Goal: Task Accomplishment & Management: Complete application form

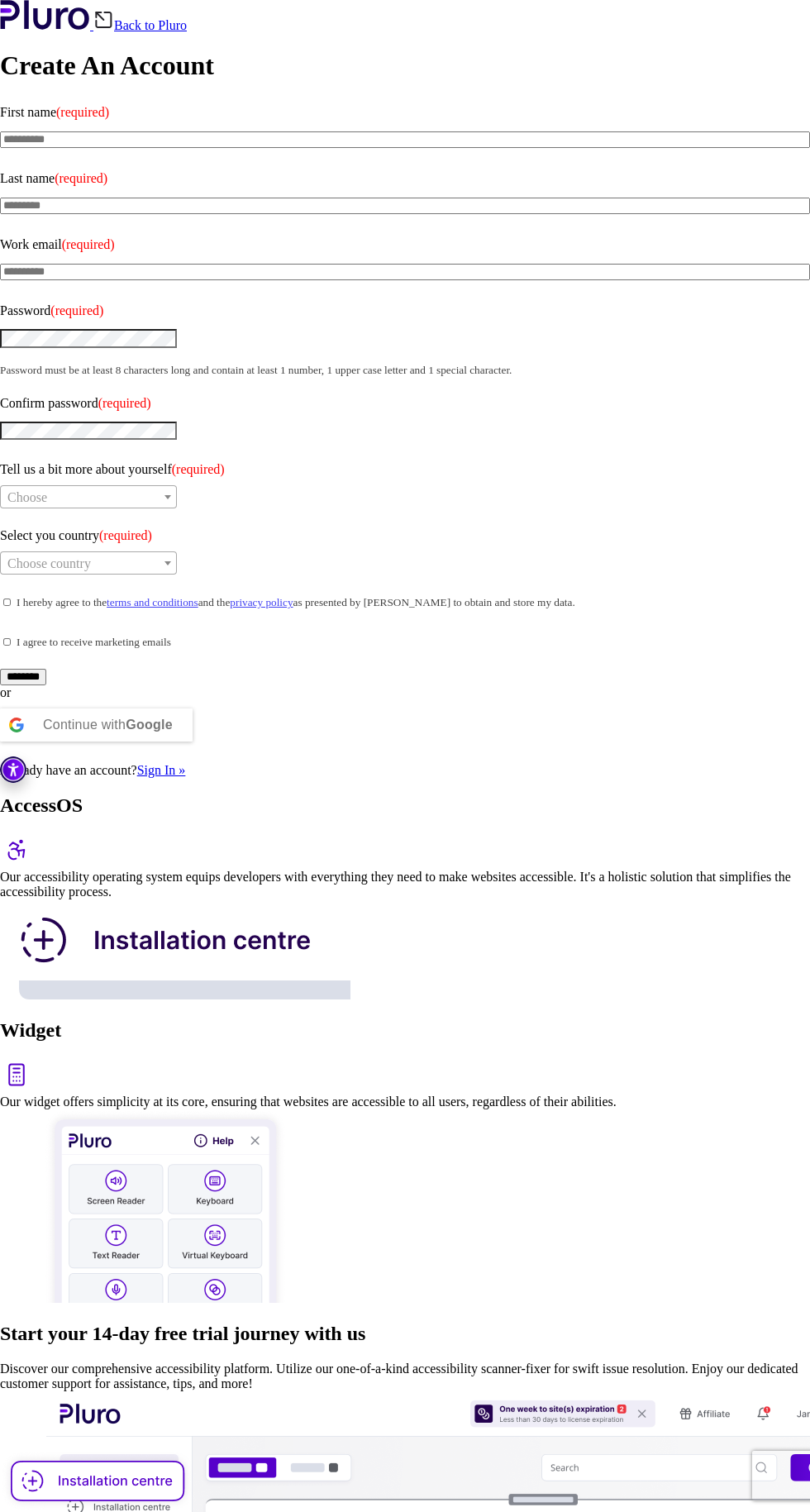
click at [66, 297] on label "Password (required)" at bounding box center [405, 310] width 810 height 26
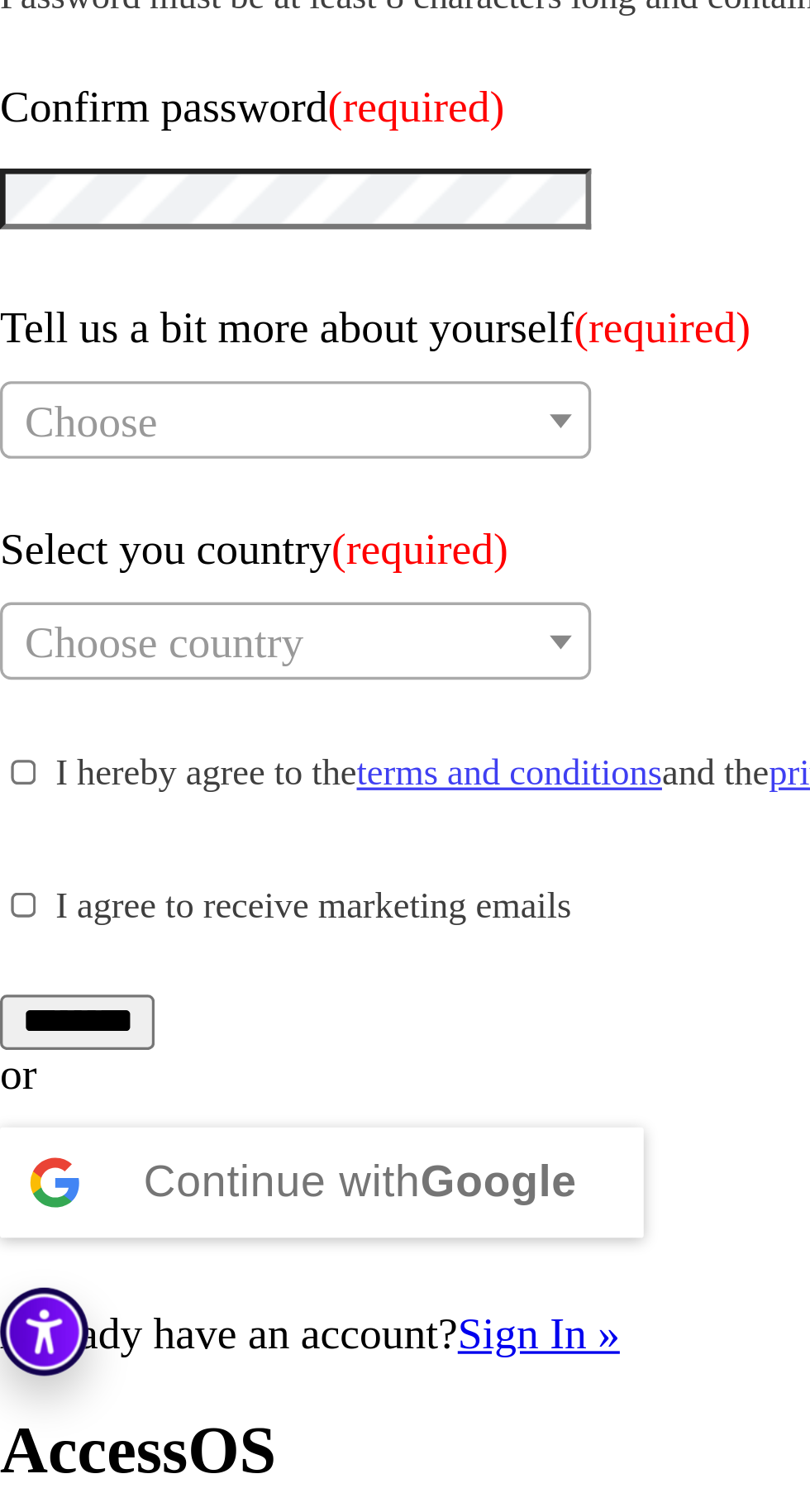
click at [146, 718] on b "Google" at bounding box center [149, 725] width 47 height 14
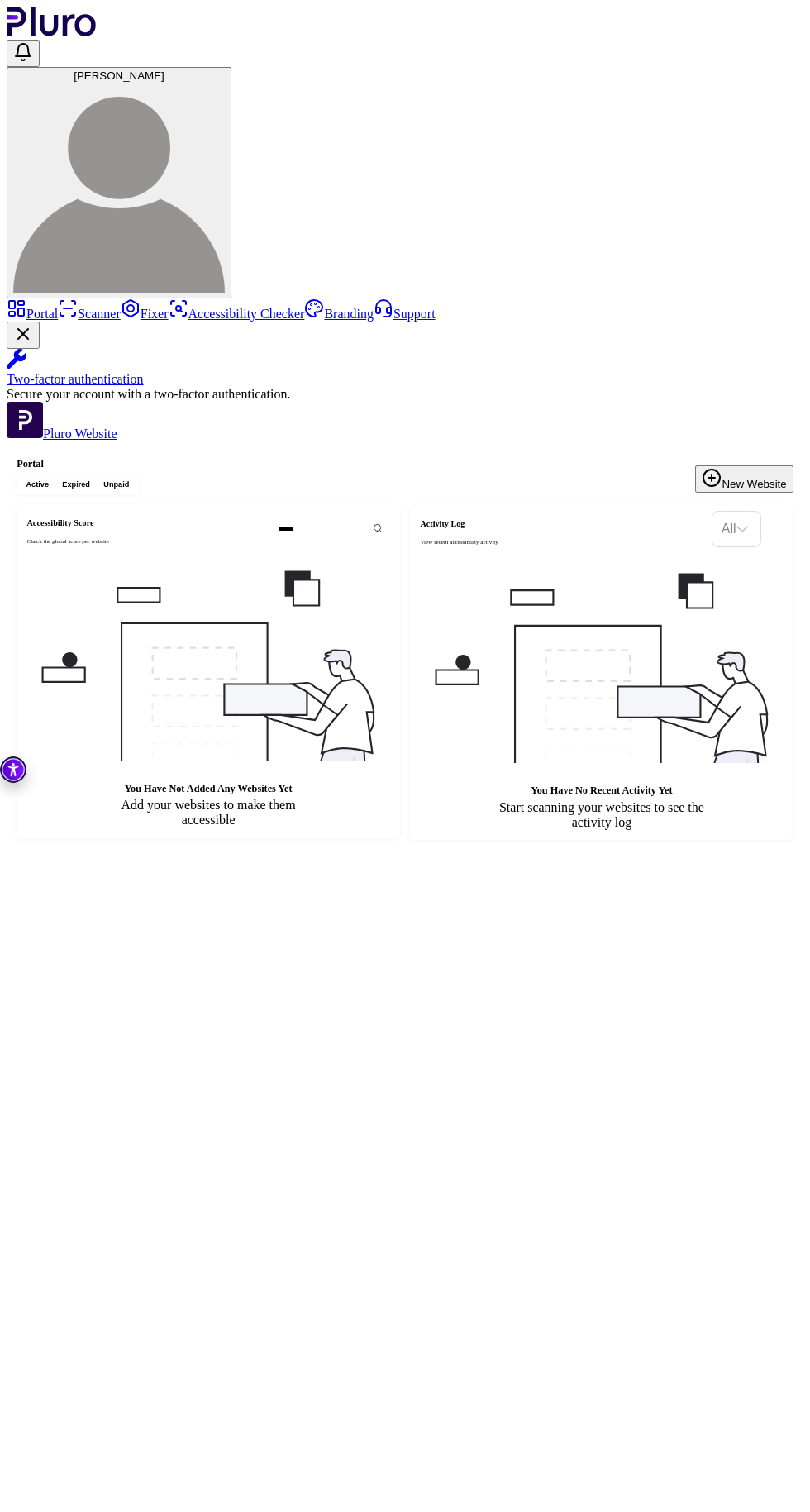
click at [299, 563] on div "You have not added any websites yet Add your websites to make them accessible" at bounding box center [208, 695] width 210 height 265
click at [349, 563] on img at bounding box center [209, 662] width 348 height 199
click at [401, 552] on div "You have not added any websites yet Add your websites to make them accessible" at bounding box center [208, 695] width 383 height 286
click at [371, 520] on input "Search" at bounding box center [345, 529] width 146 height 17
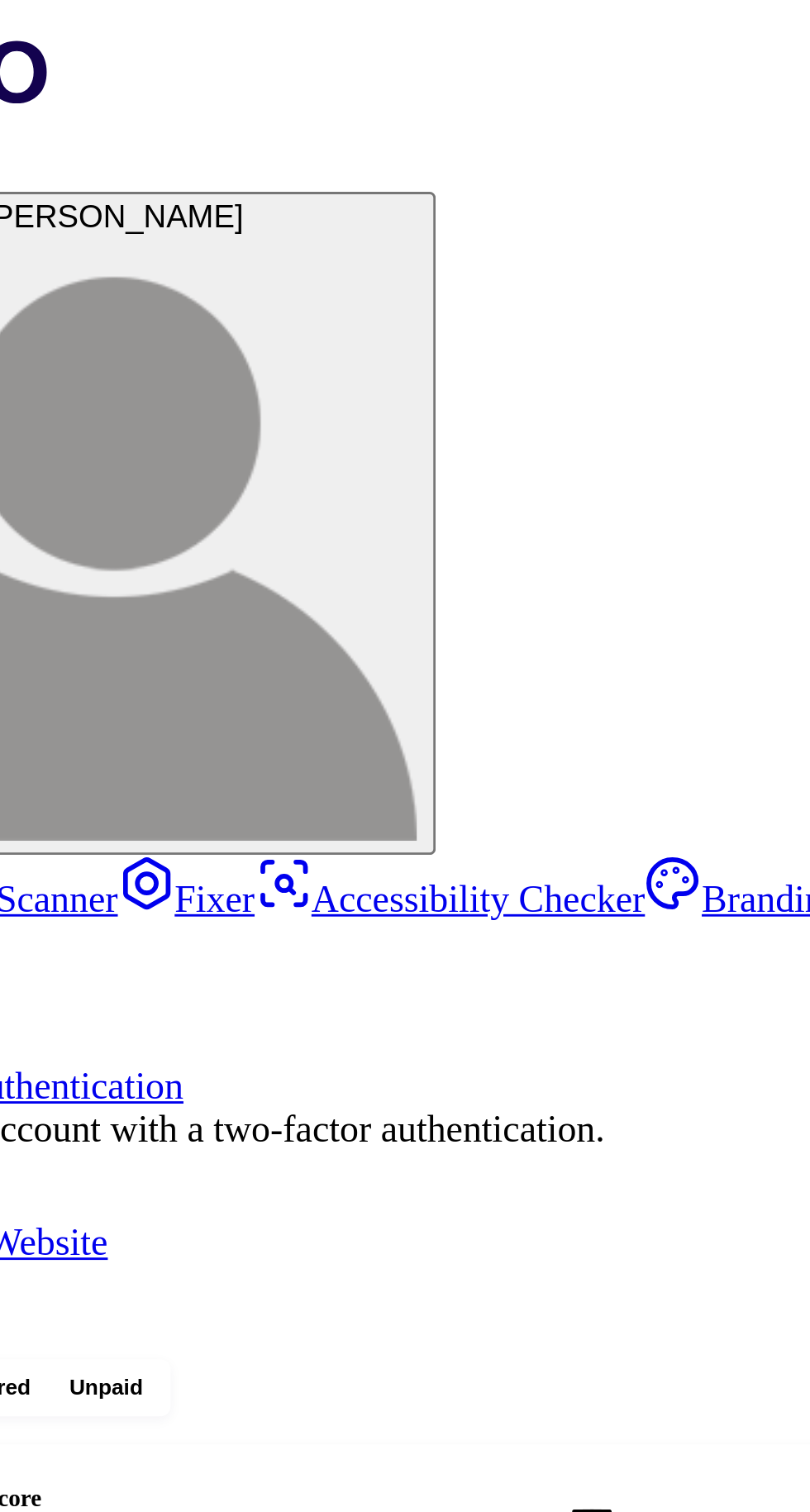
click at [90, 480] on span "Expired" at bounding box center [75, 484] width 28 height 10
click at [49, 480] on span "Active" at bounding box center [38, 484] width 23 height 10
click at [129, 480] on span "Unpaid" at bounding box center [116, 484] width 26 height 10
click at [49, 480] on span "Active" at bounding box center [38, 484] width 23 height 10
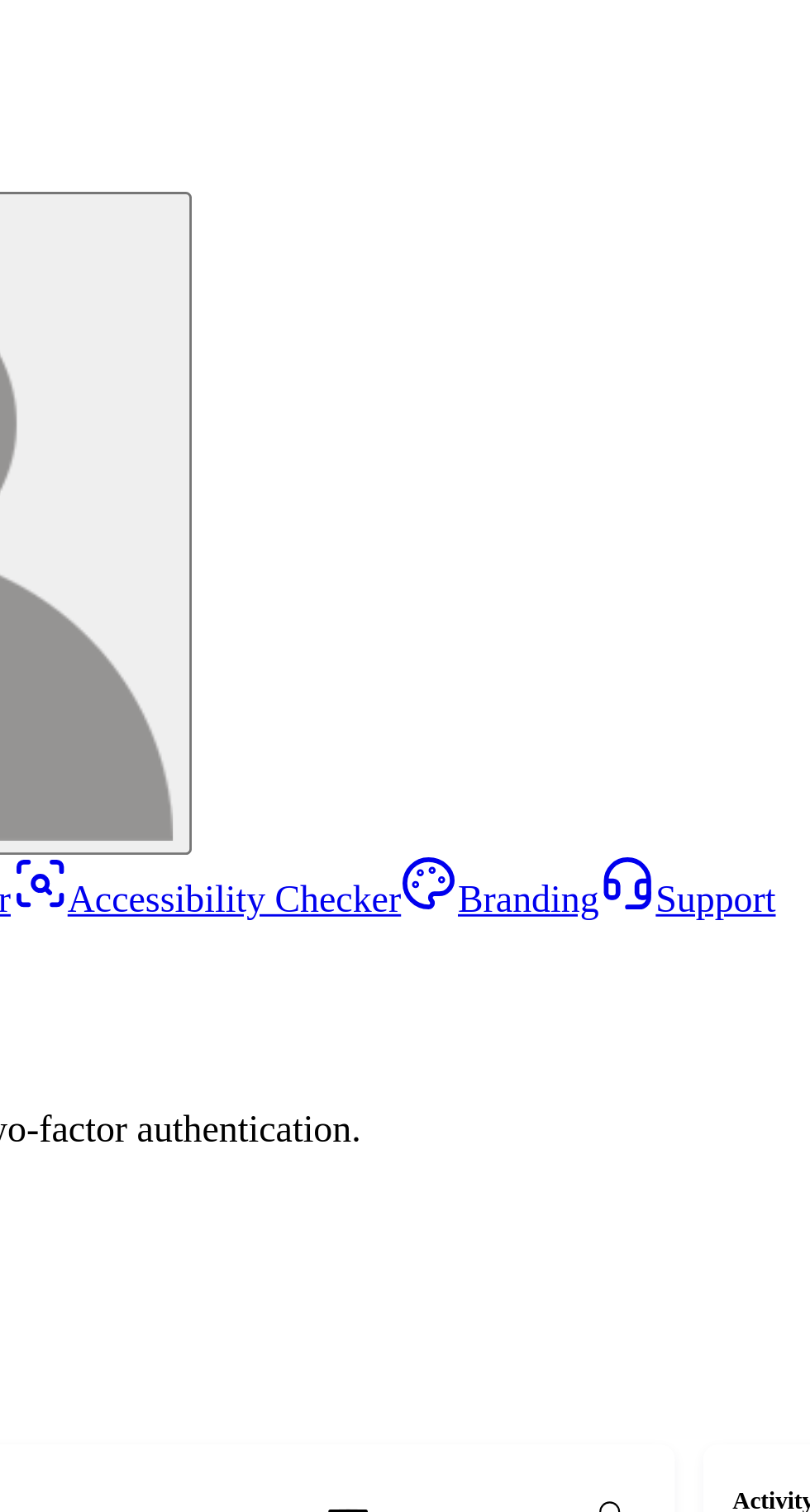
click at [381, 520] on input "Search" at bounding box center [345, 529] width 146 height 17
type input "********"
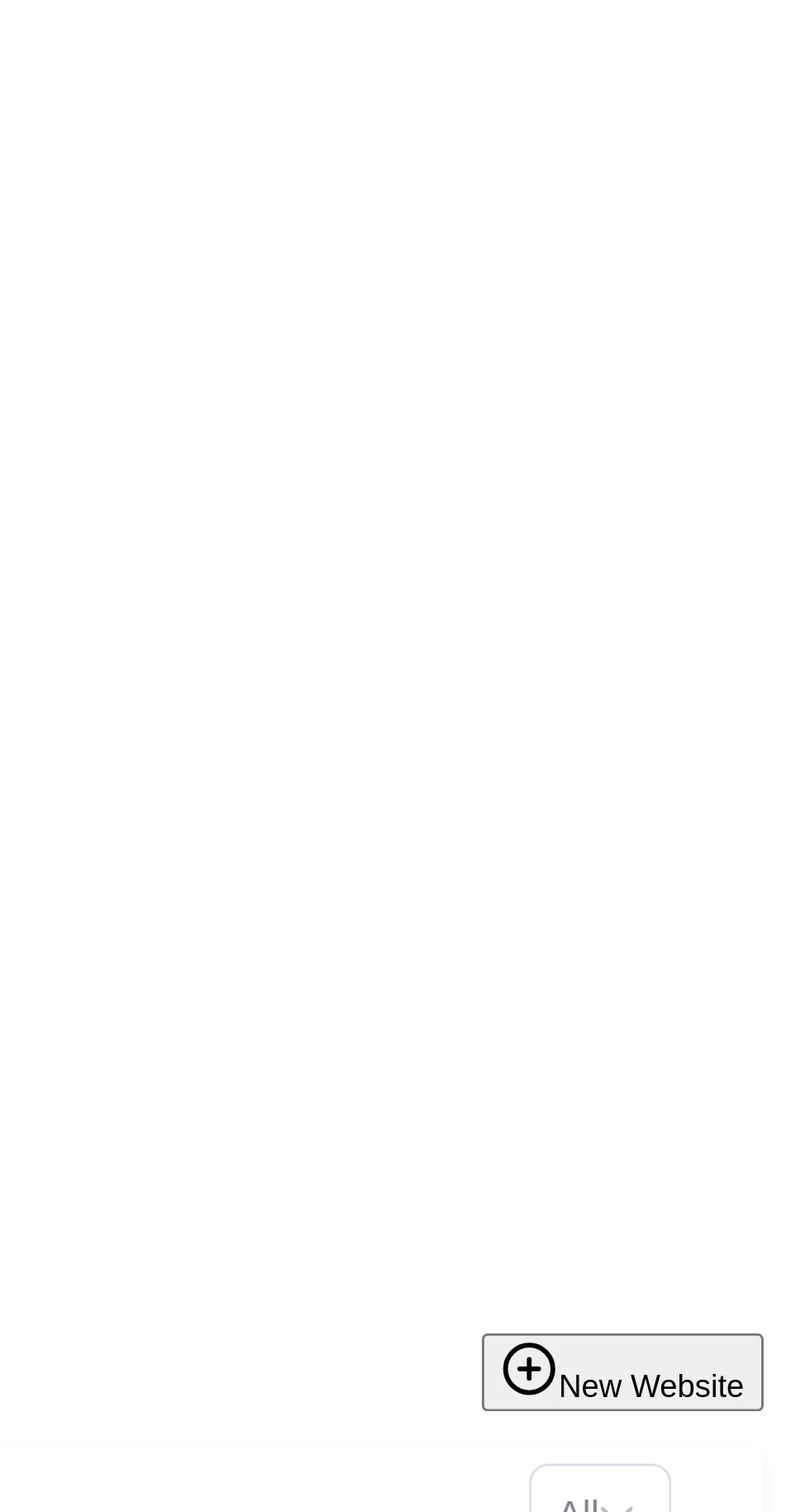
click at [776, 465] on button "New Website" at bounding box center [743, 479] width 98 height 27
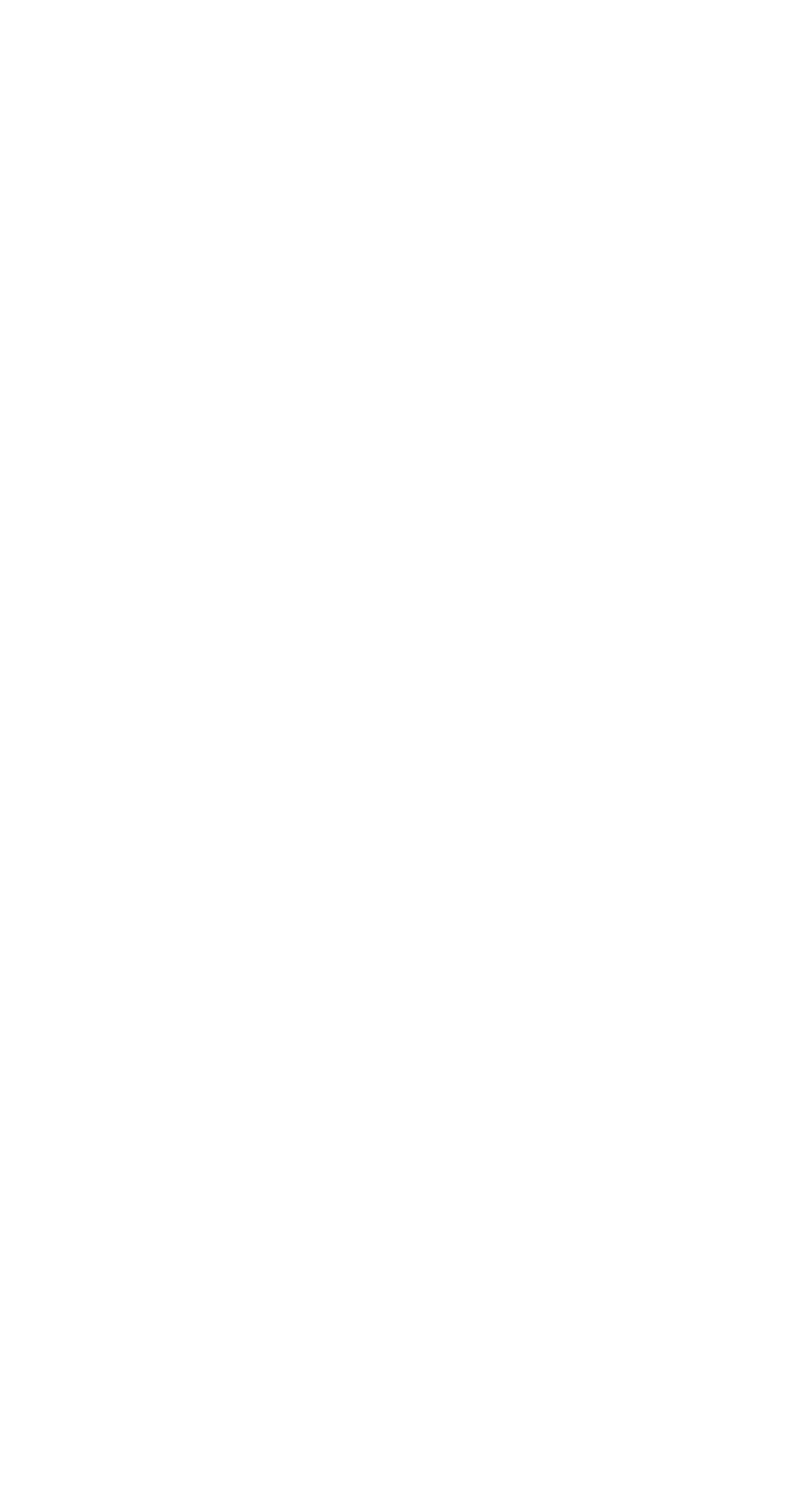
click at [232, 67] on button "Olwethu Mzobe" at bounding box center [119, 182] width 225 height 232
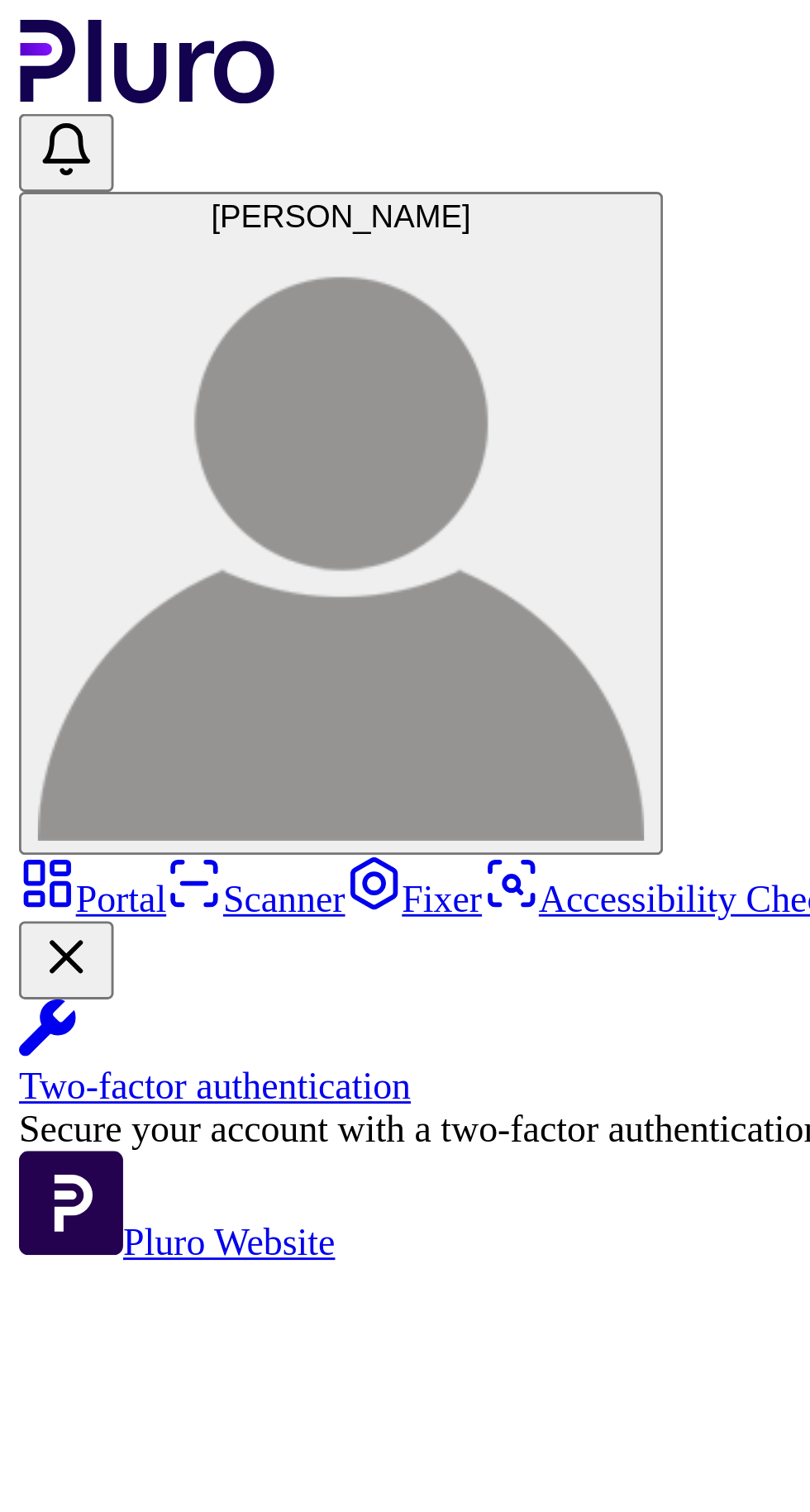
click at [70, 426] on link "Pluro Website" at bounding box center [62, 433] width 111 height 14
